Goal: Manage account settings

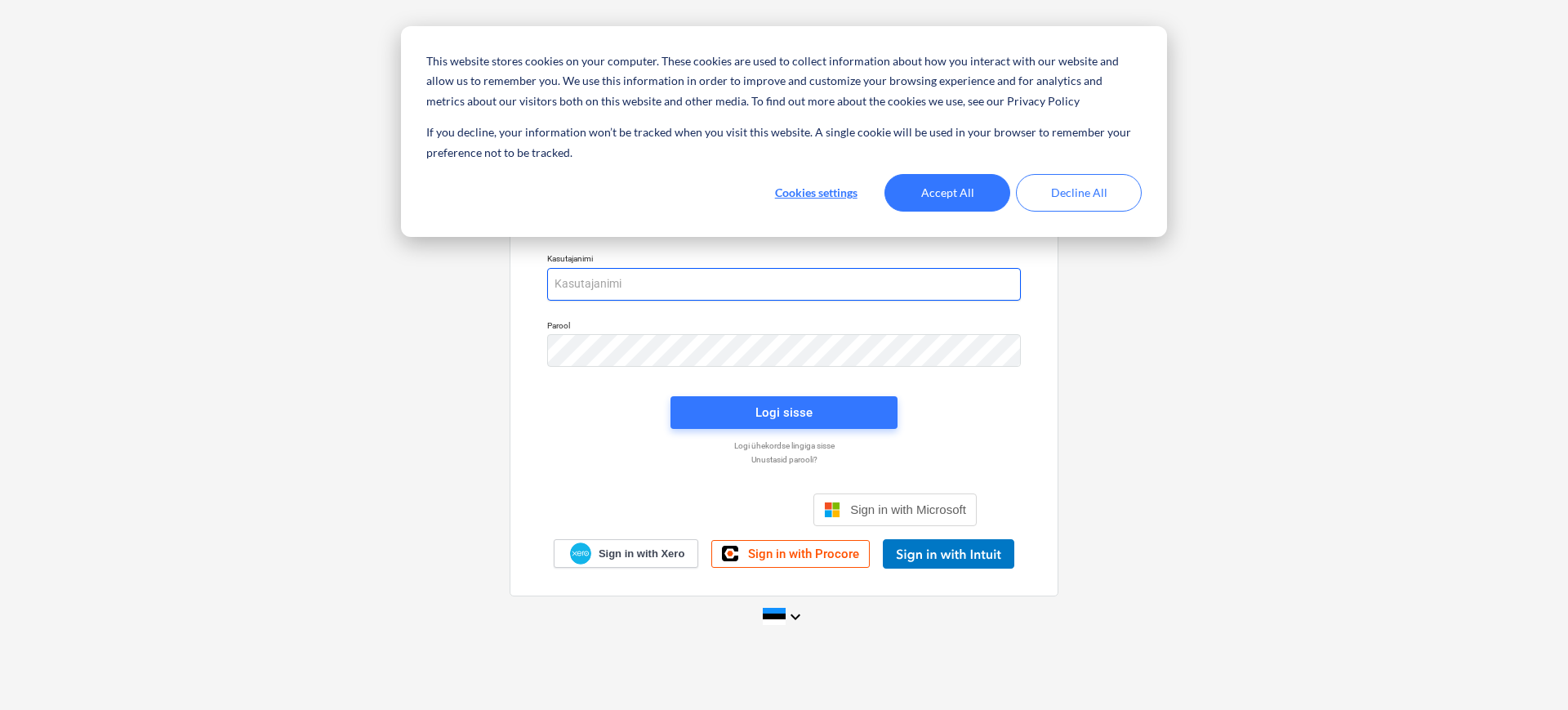
type input "[PERSON_NAME][EMAIL_ADDRESS][DOMAIN_NAME]"
click at [950, 193] on button "Accept All" at bounding box center [947, 192] width 126 height 37
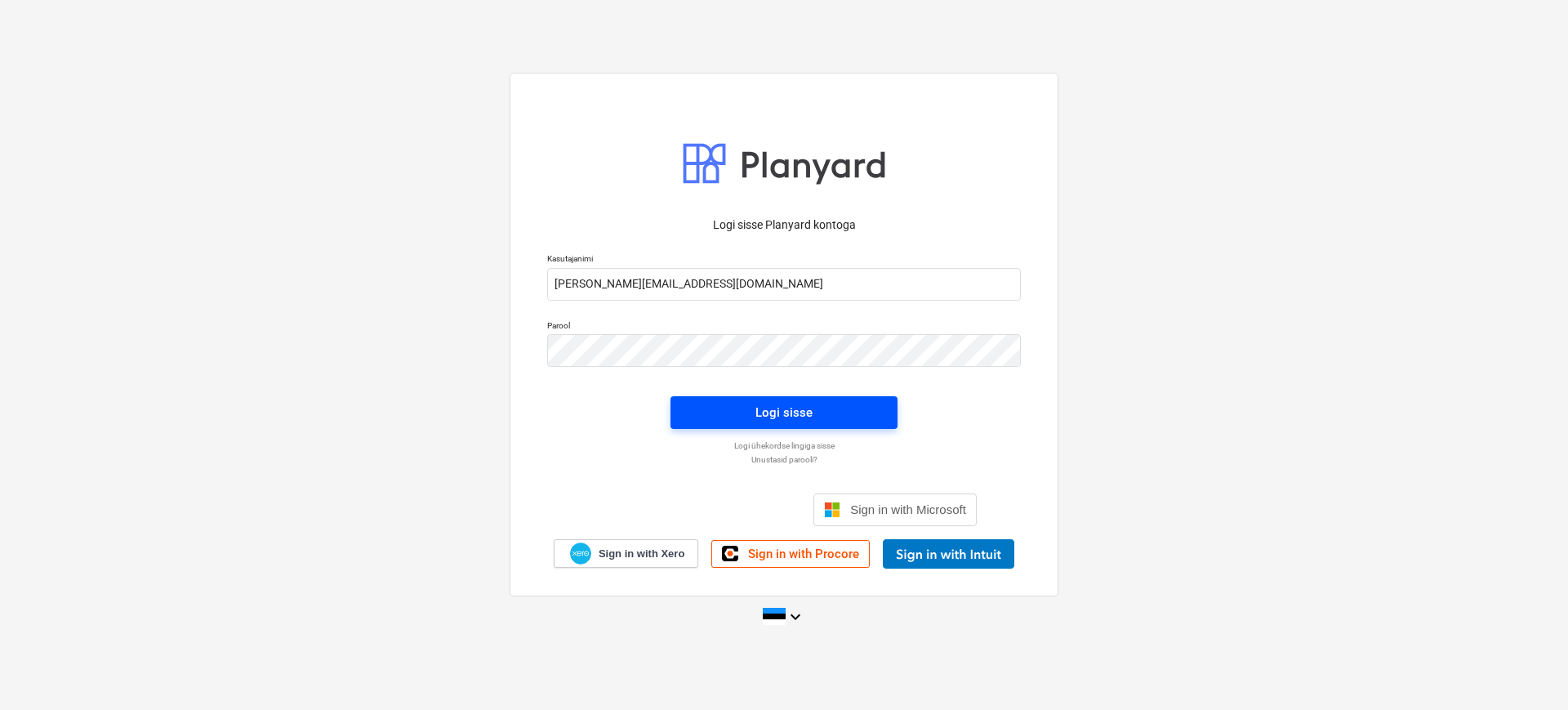
click at [829, 417] on span "Logi sisse" at bounding box center [784, 412] width 187 height 21
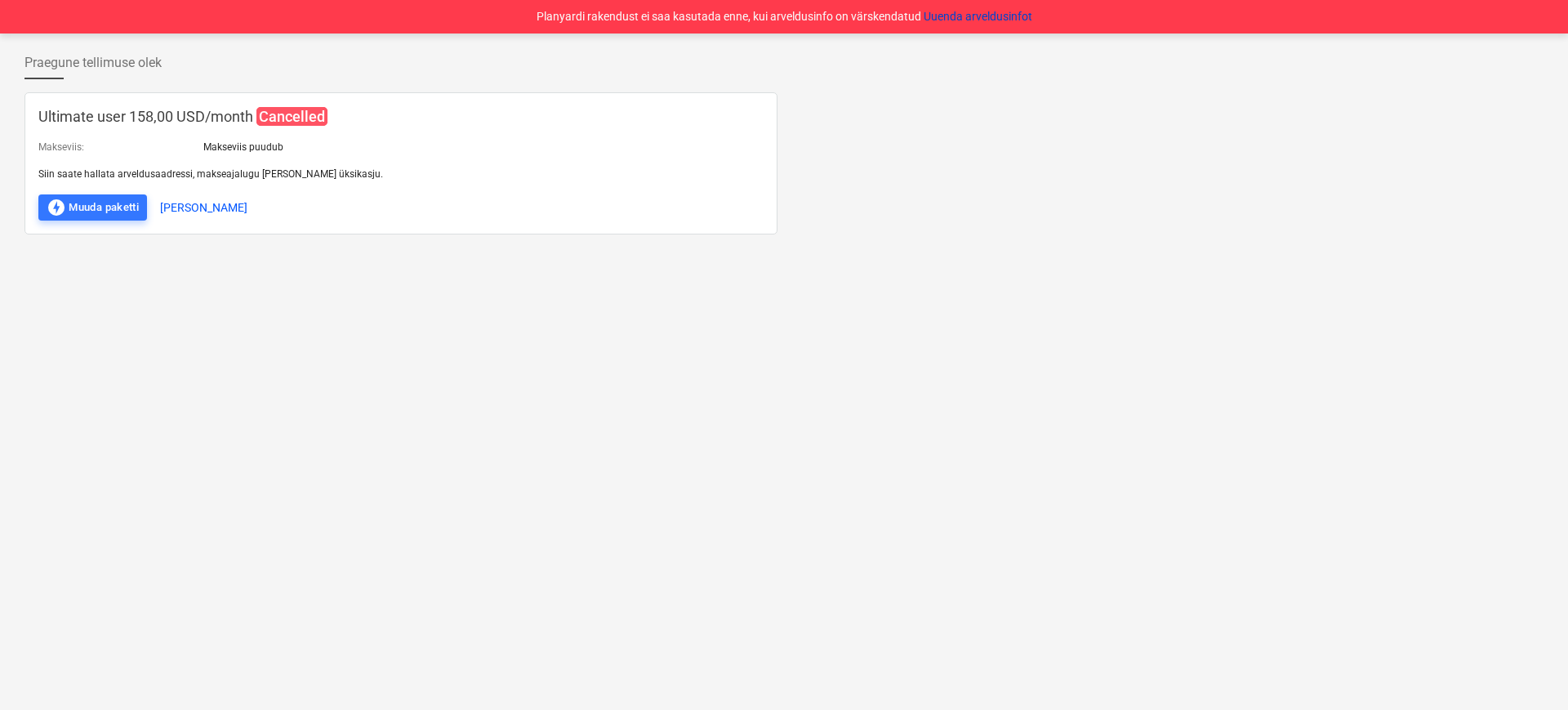
click at [996, 16] on button "Uuenda arveldusinfot" at bounding box center [977, 17] width 109 height 17
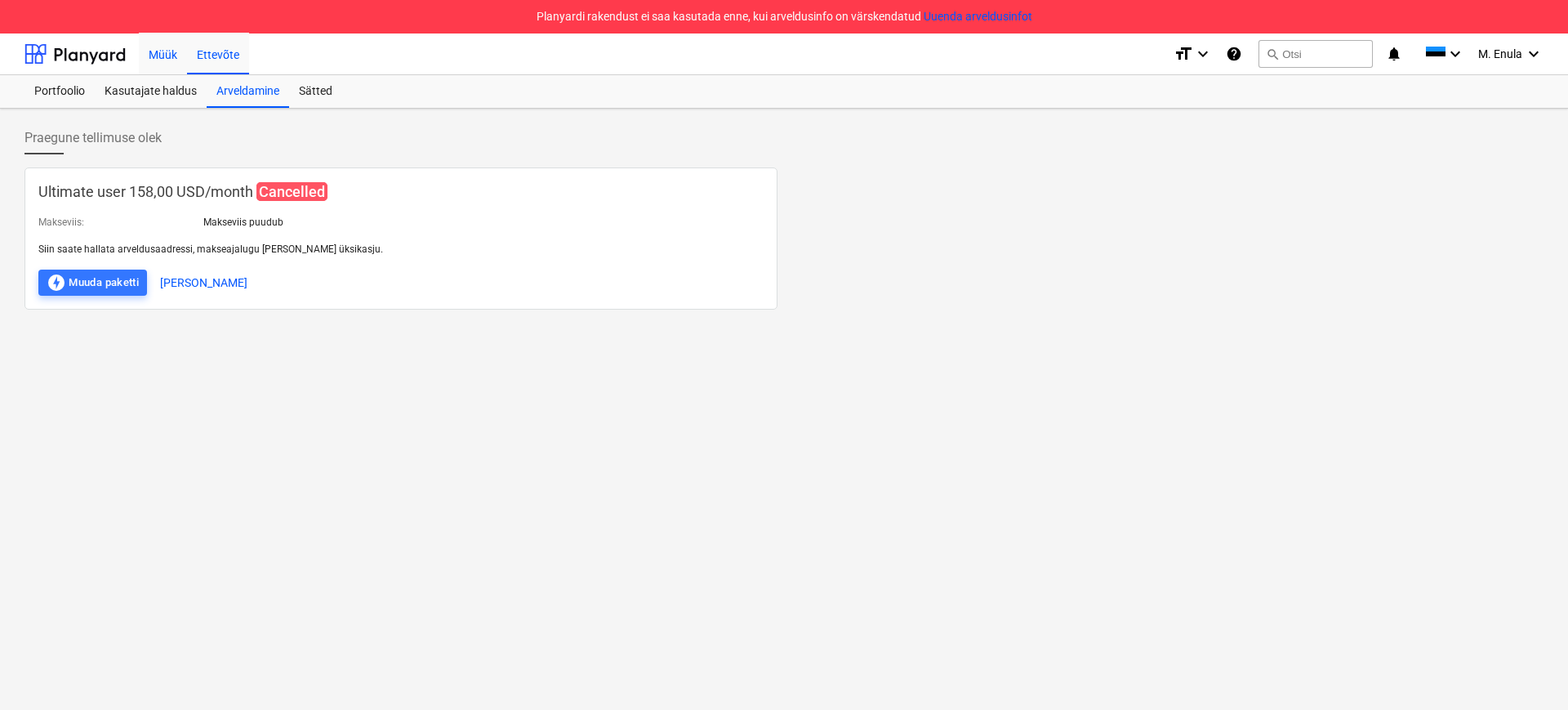
click at [147, 52] on div "Müük" at bounding box center [163, 53] width 48 height 42
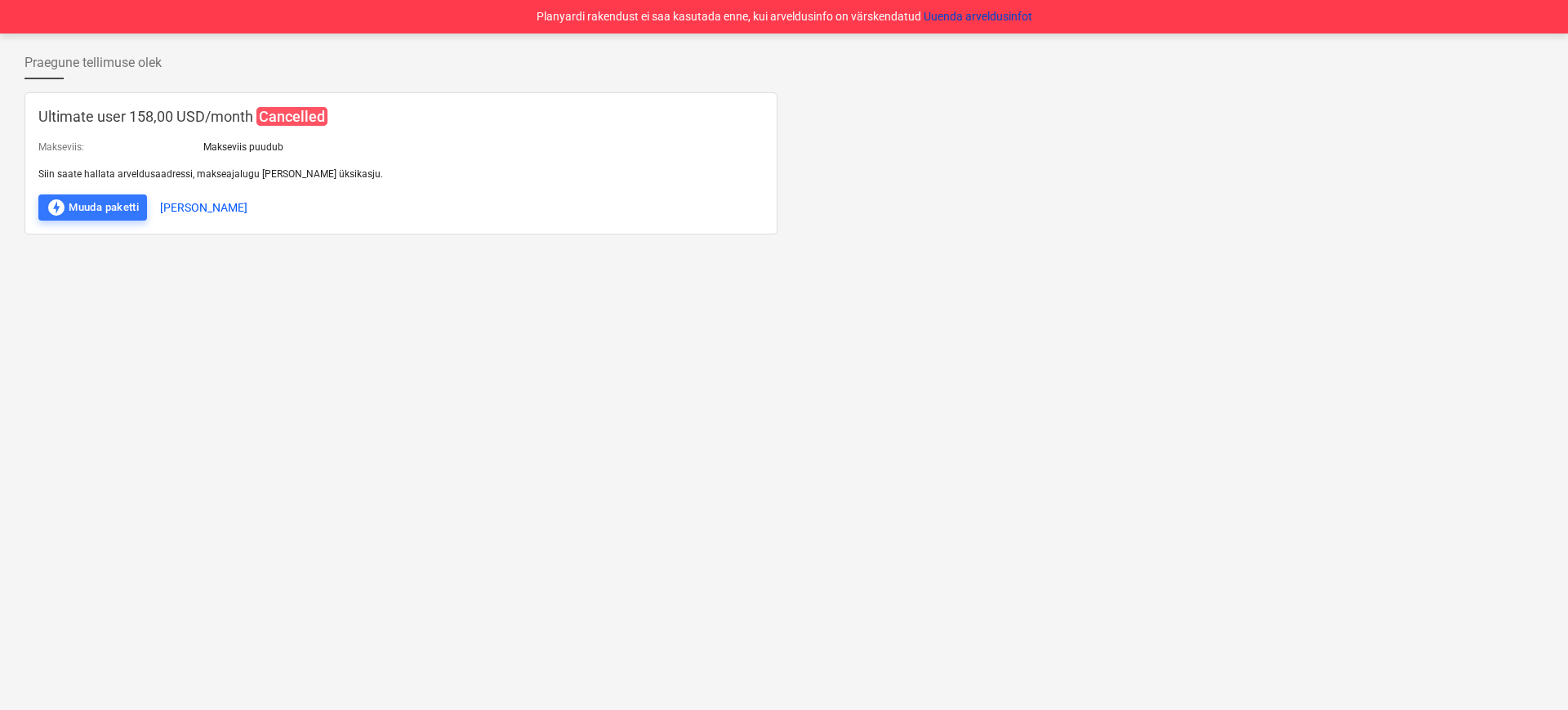
click at [1006, 13] on button "Uuenda arveldusinfot" at bounding box center [977, 17] width 109 height 17
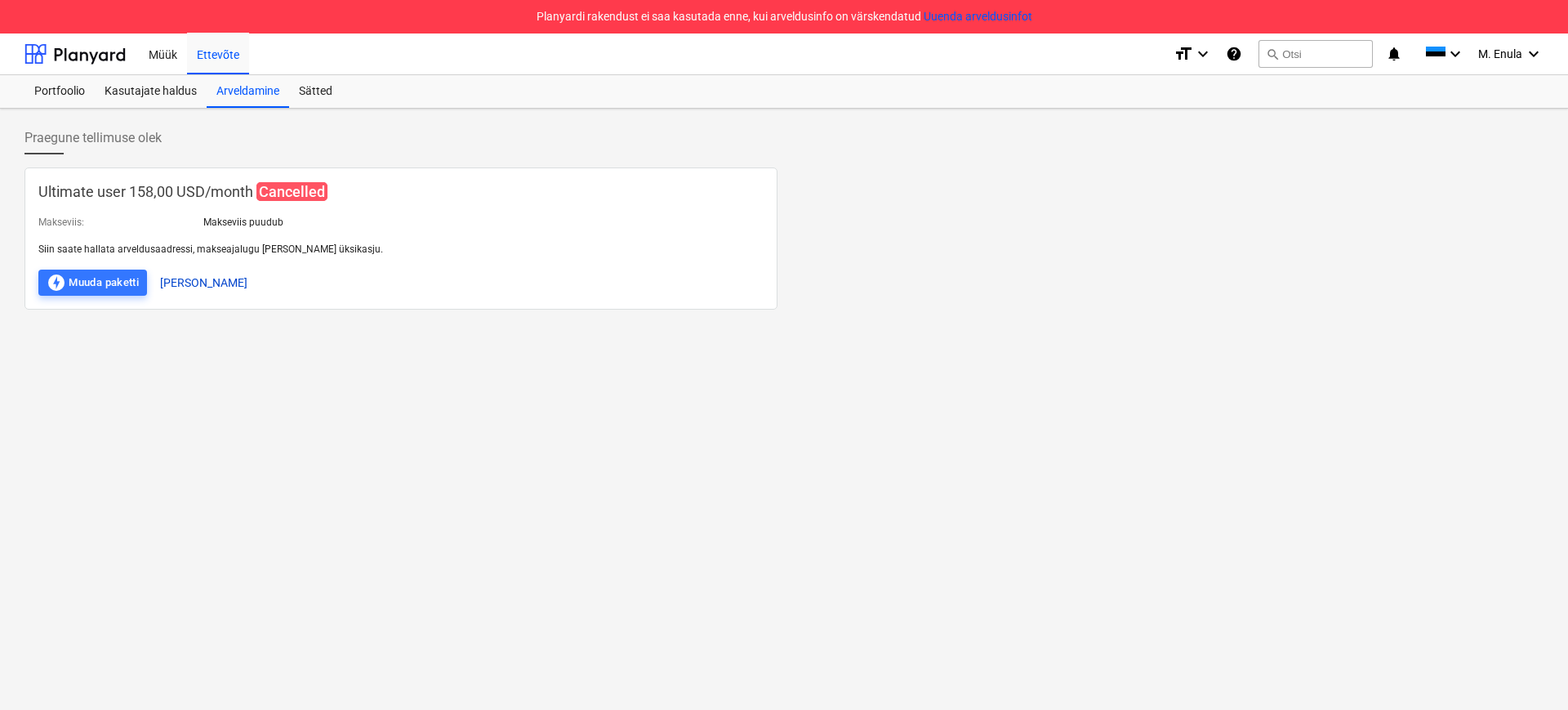
click at [223, 282] on button "[PERSON_NAME]" at bounding box center [203, 282] width 87 height 26
